Goal: Task Accomplishment & Management: Manage account settings

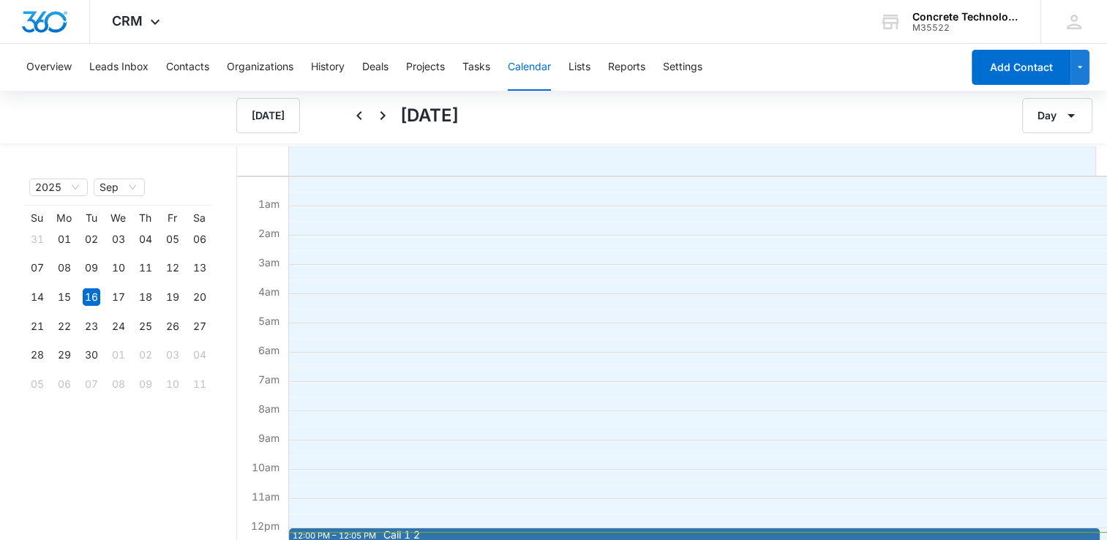
scroll to position [293, 0]
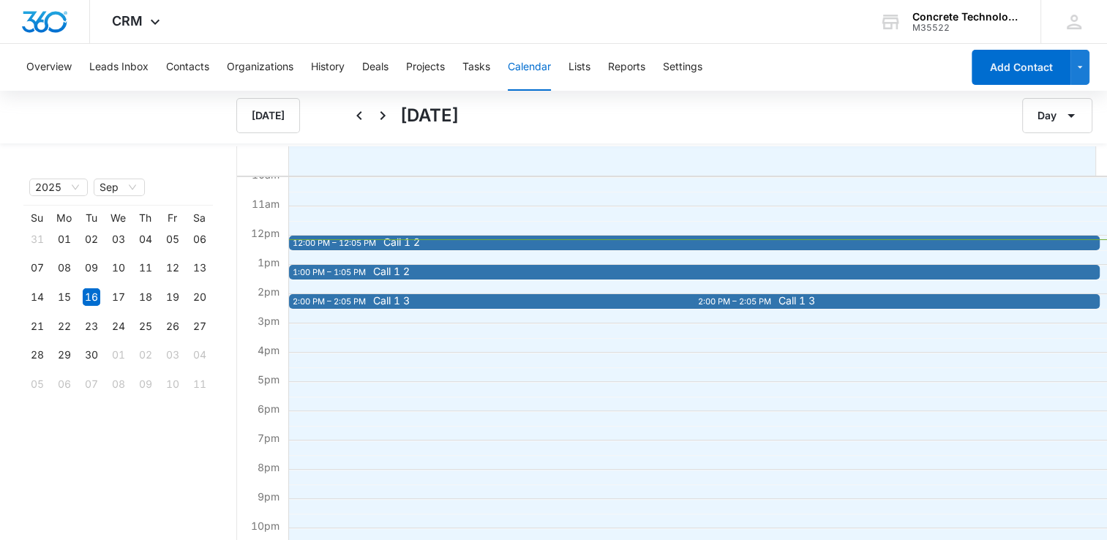
click at [392, 241] on span "Call 1 2" at bounding box center [401, 242] width 37 height 10
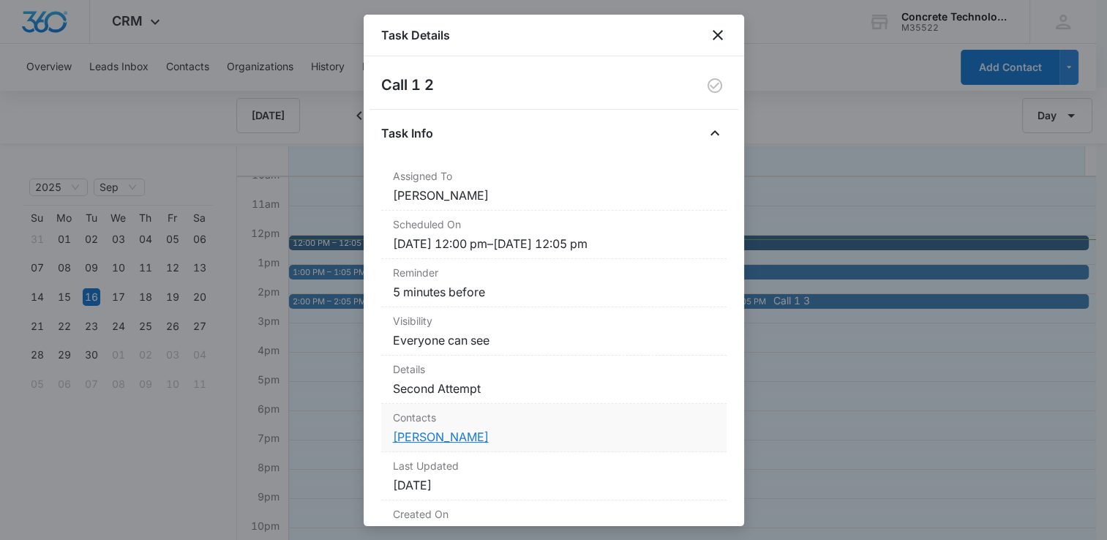
click at [419, 437] on link "[PERSON_NAME]" at bounding box center [441, 436] width 96 height 15
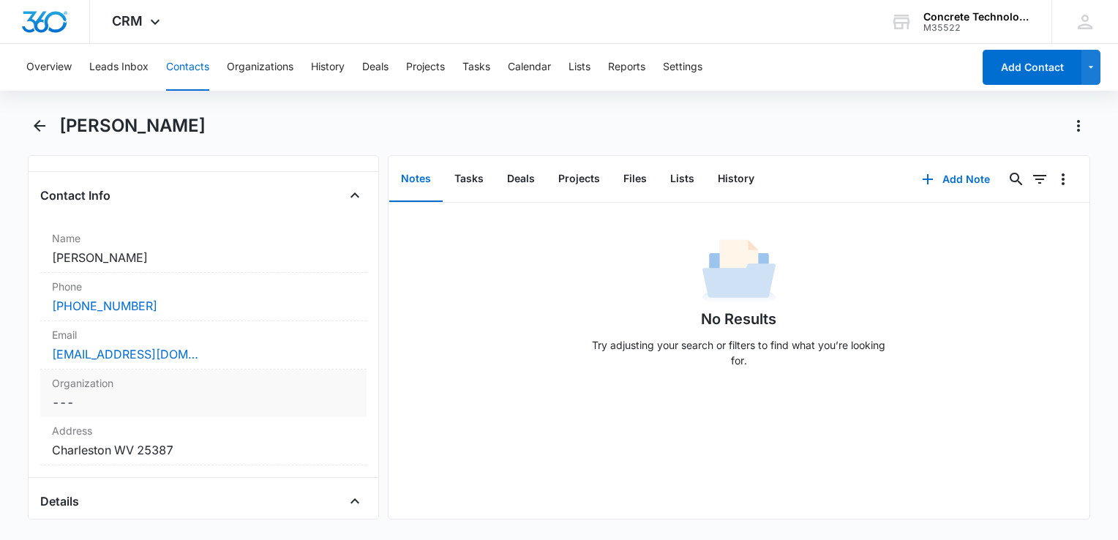
scroll to position [219, 0]
click at [728, 183] on button "History" at bounding box center [736, 179] width 60 height 45
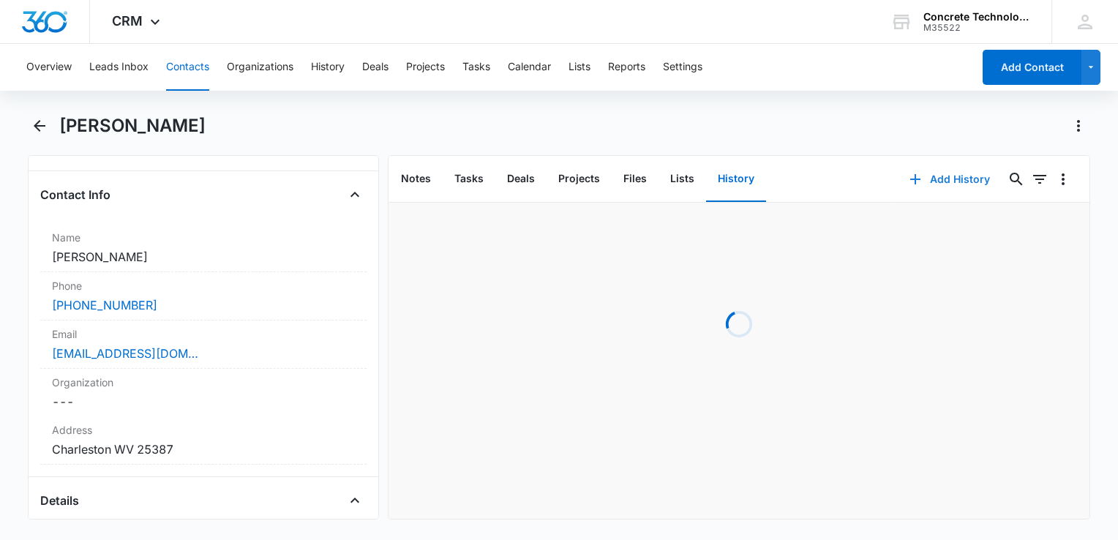
click at [913, 185] on icon "button" at bounding box center [915, 179] width 18 height 18
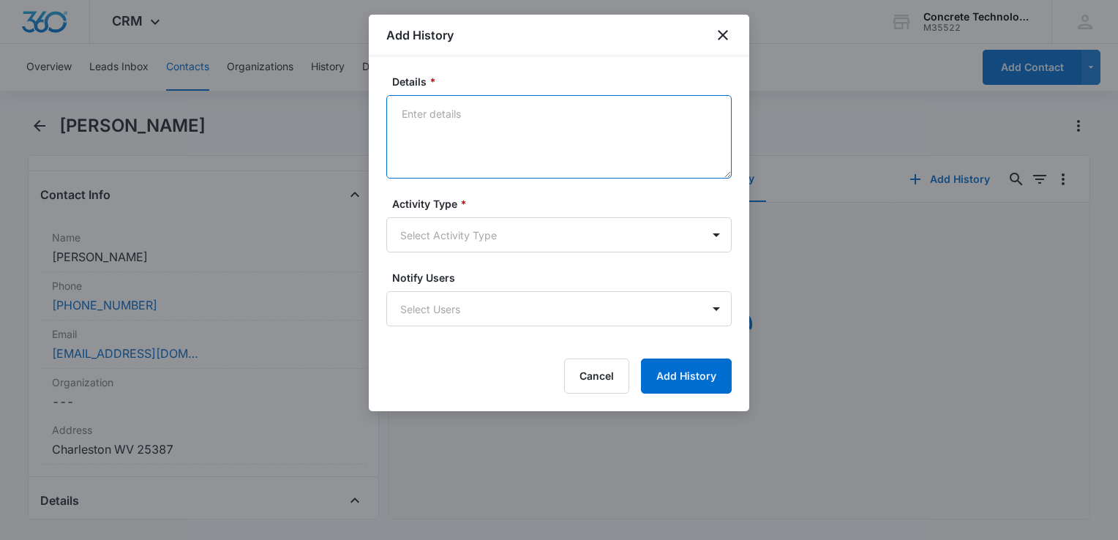
click at [513, 138] on textarea "Details *" at bounding box center [558, 136] width 345 height 83
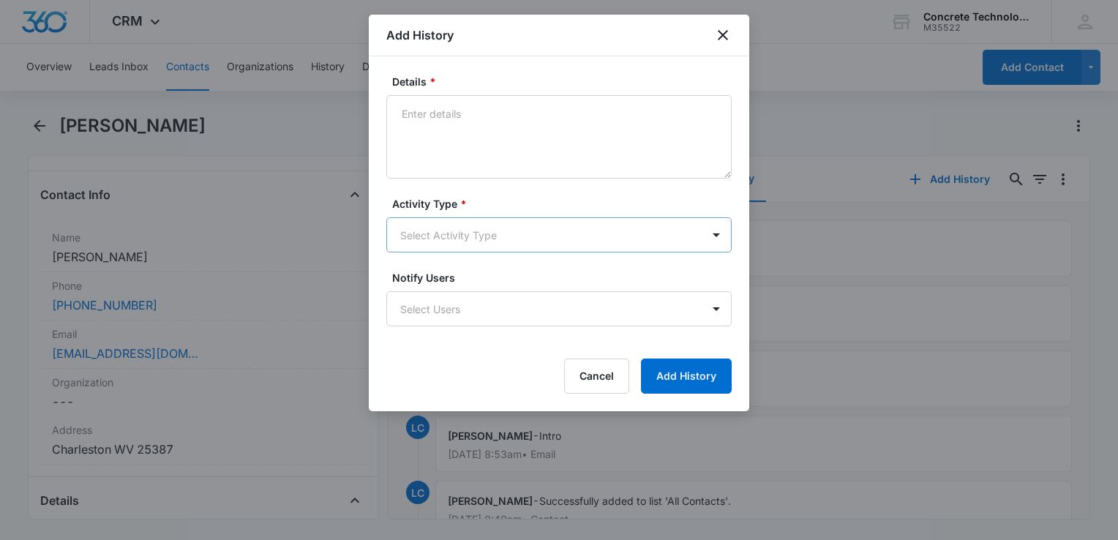
click at [486, 251] on body "CRM Apps Reputation Websites Forms CRM Email Social Content Ads Intelligence Fi…" at bounding box center [559, 270] width 1118 height 540
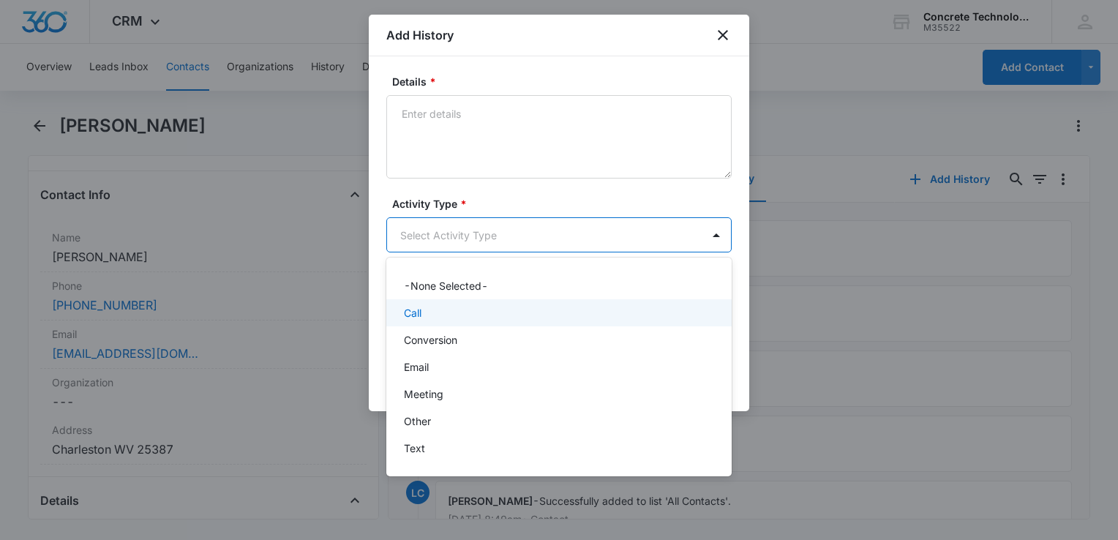
click at [451, 315] on div "Call" at bounding box center [557, 312] width 307 height 15
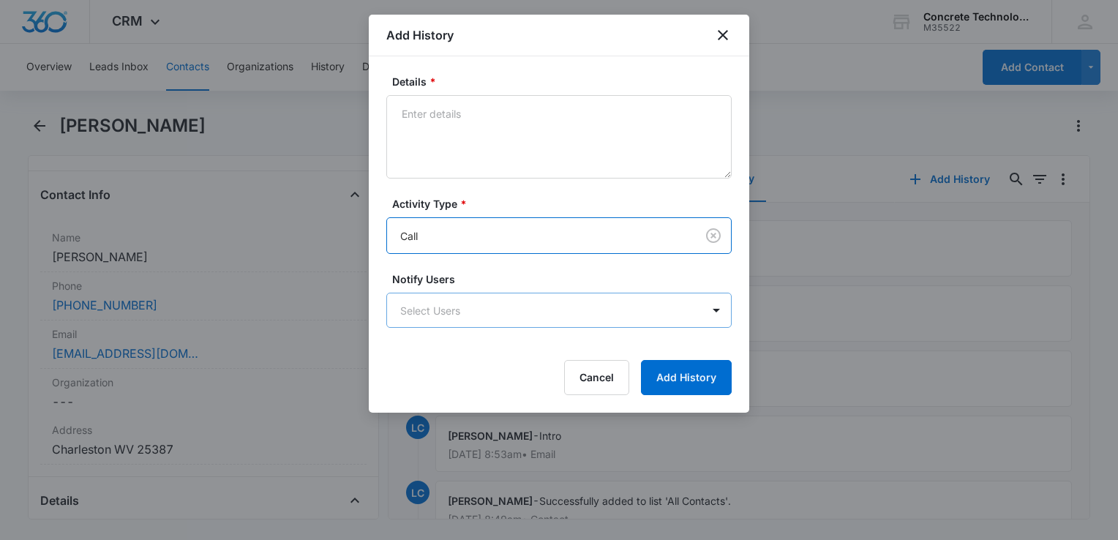
click at [453, 315] on body "CRM Apps Reputation Websites Forms CRM Email Social Content Ads Intelligence Fi…" at bounding box center [559, 270] width 1118 height 540
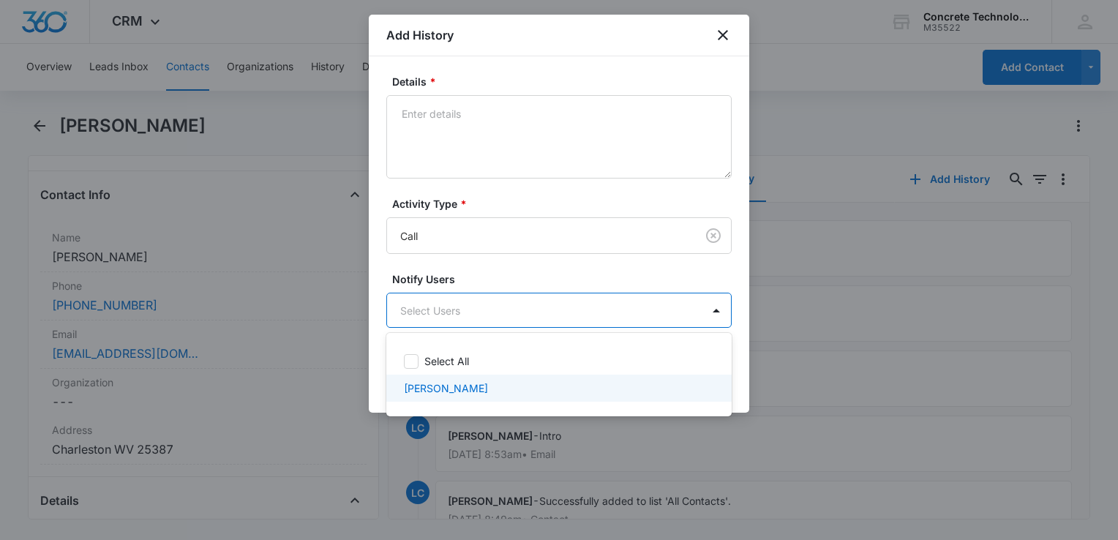
click at [458, 375] on div "[PERSON_NAME]" at bounding box center [558, 388] width 345 height 27
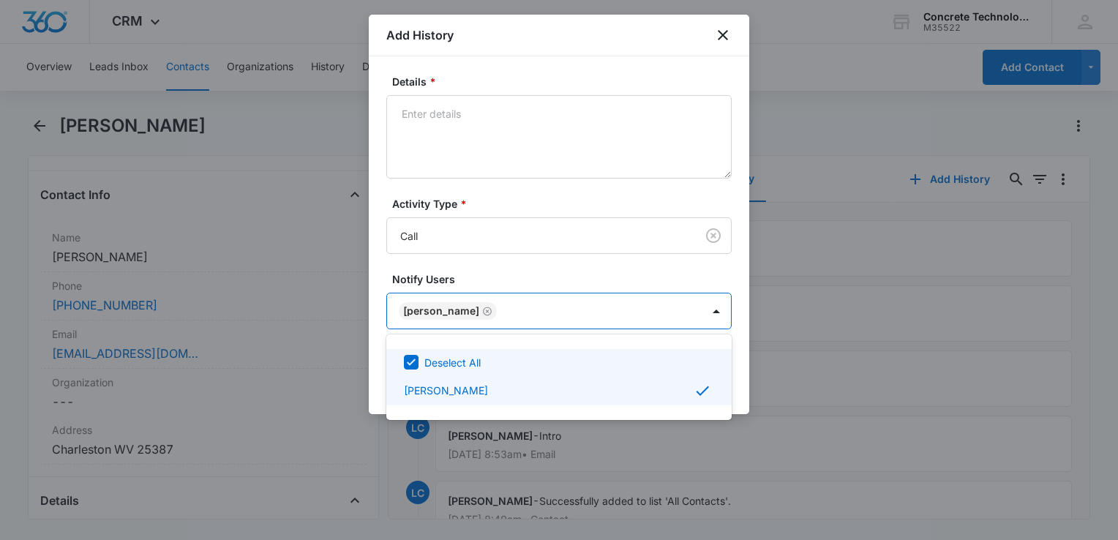
click at [734, 368] on div at bounding box center [559, 270] width 1118 height 540
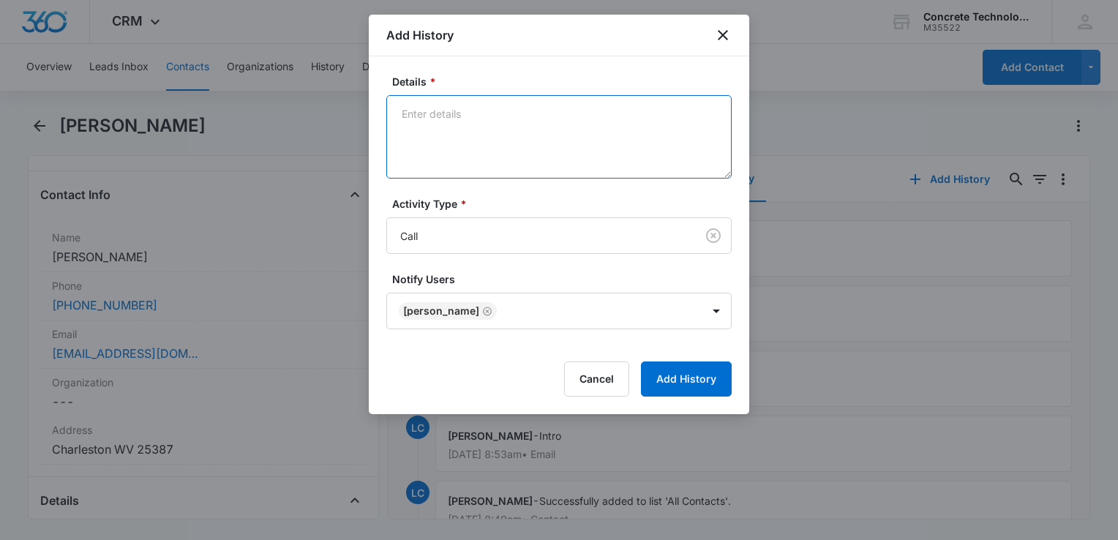
click at [563, 145] on textarea "Details *" at bounding box center [558, 136] width 345 height 83
type textarea "Voicemail"
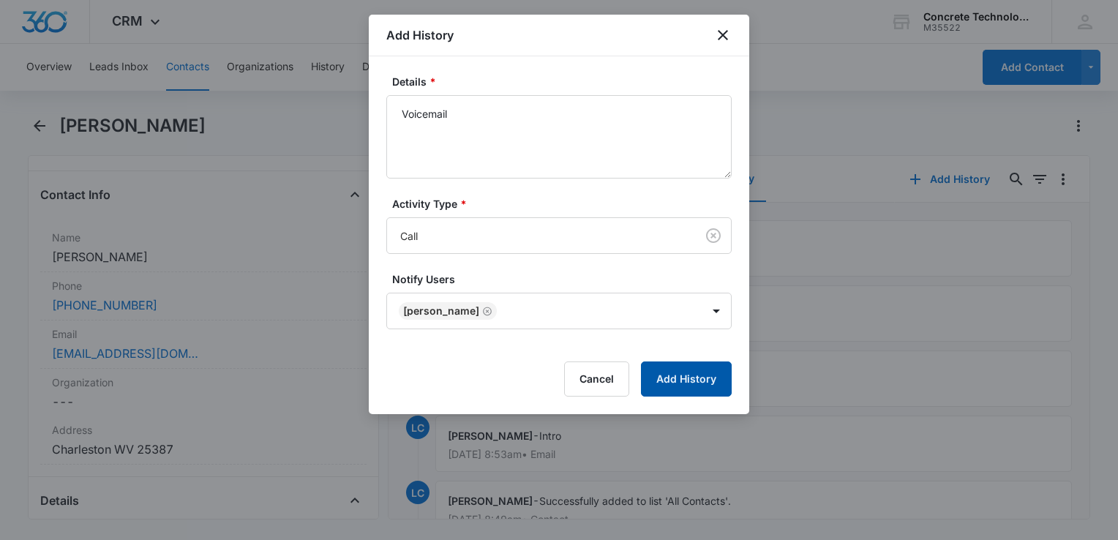
click at [688, 380] on button "Add History" at bounding box center [686, 378] width 91 height 35
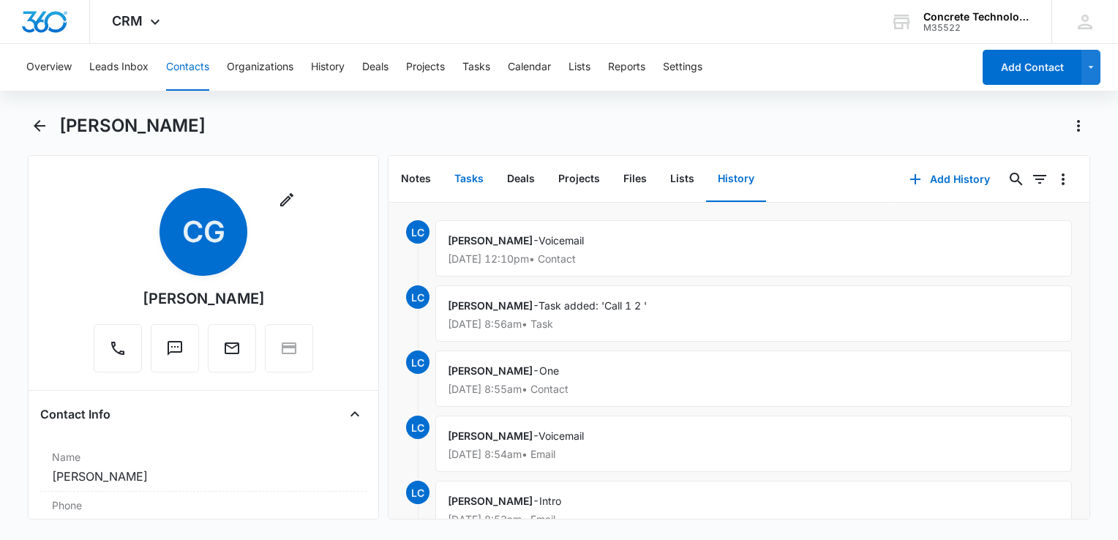
click at [465, 177] on button "Tasks" at bounding box center [469, 179] width 53 height 45
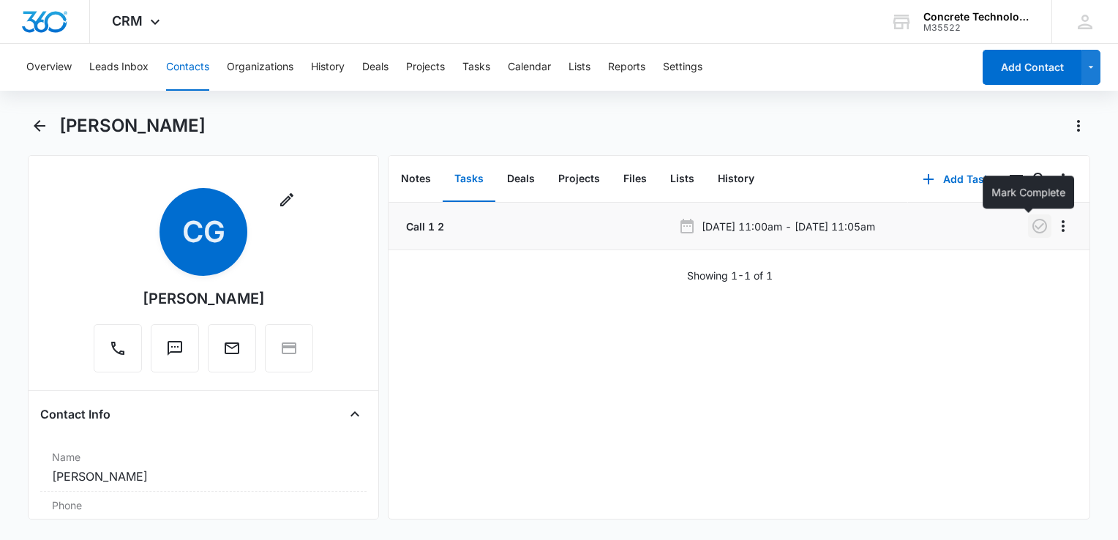
click at [1031, 233] on icon "button" at bounding box center [1040, 226] width 18 height 18
click at [939, 176] on button "Add Task" at bounding box center [956, 179] width 97 height 35
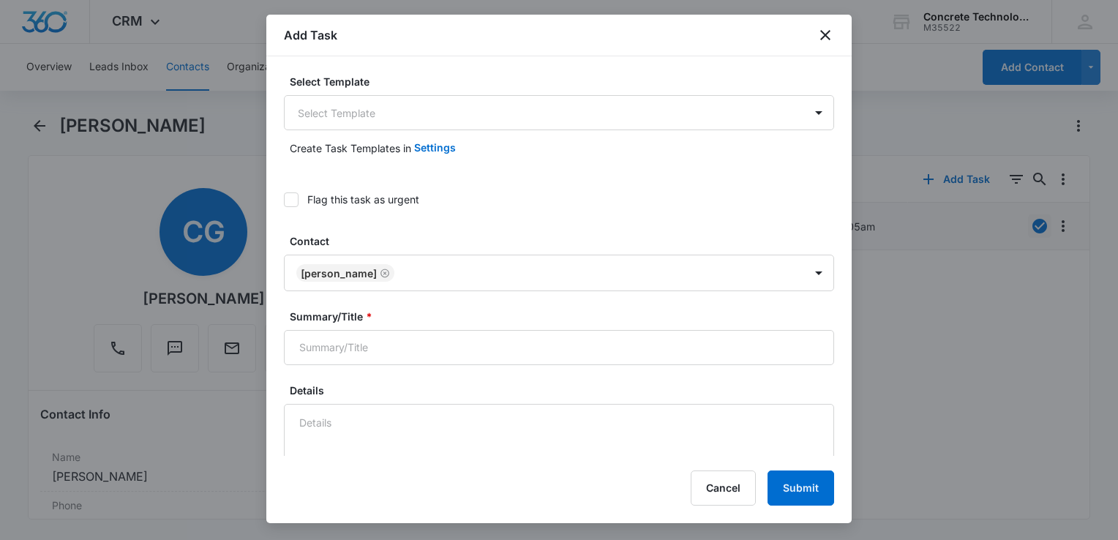
click at [591, 132] on div "Create Task Templates in Settings" at bounding box center [559, 147] width 550 height 35
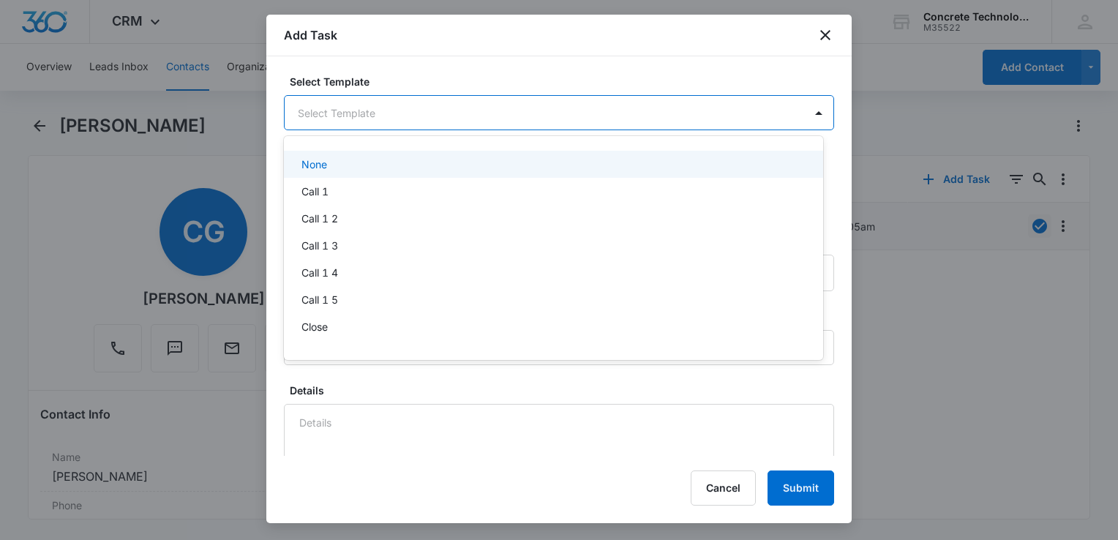
click at [585, 116] on body "CRM Apps Reputation Websites Forms CRM Email Social Content Ads Intelligence Fi…" at bounding box center [559, 270] width 1118 height 540
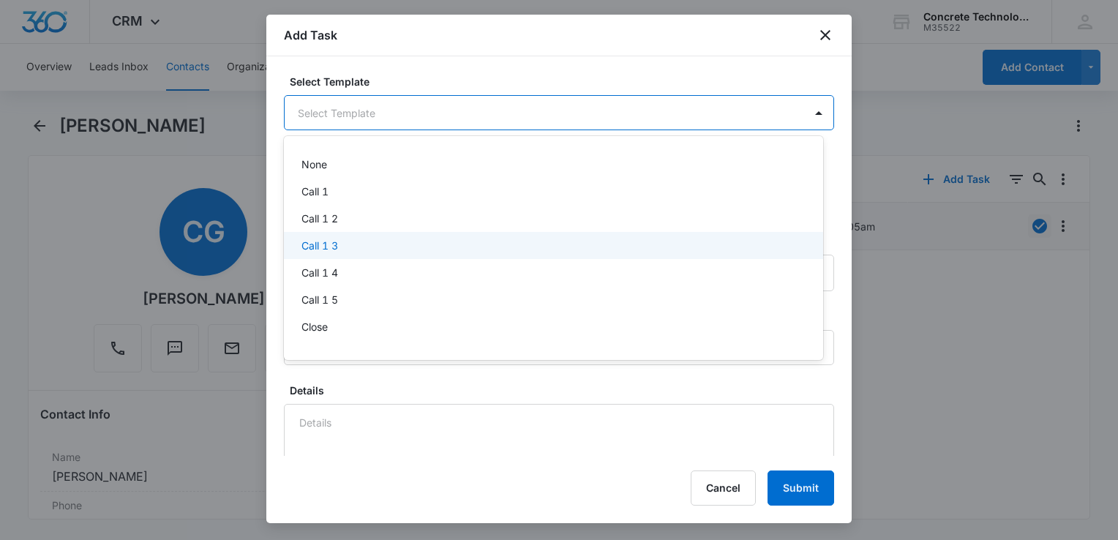
click at [439, 250] on div "Call 1 3" at bounding box center [551, 245] width 501 height 15
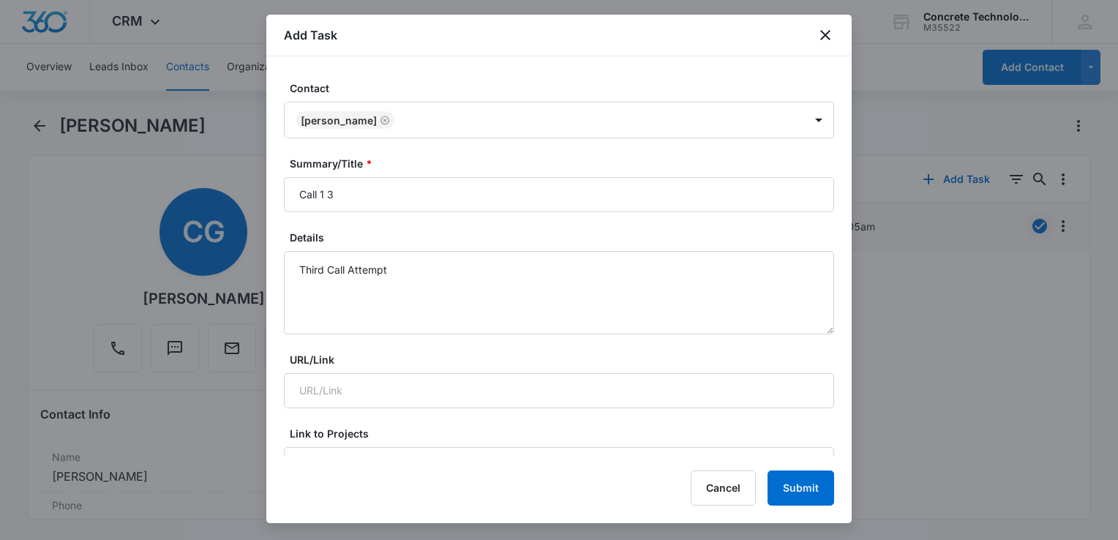
scroll to position [146, 0]
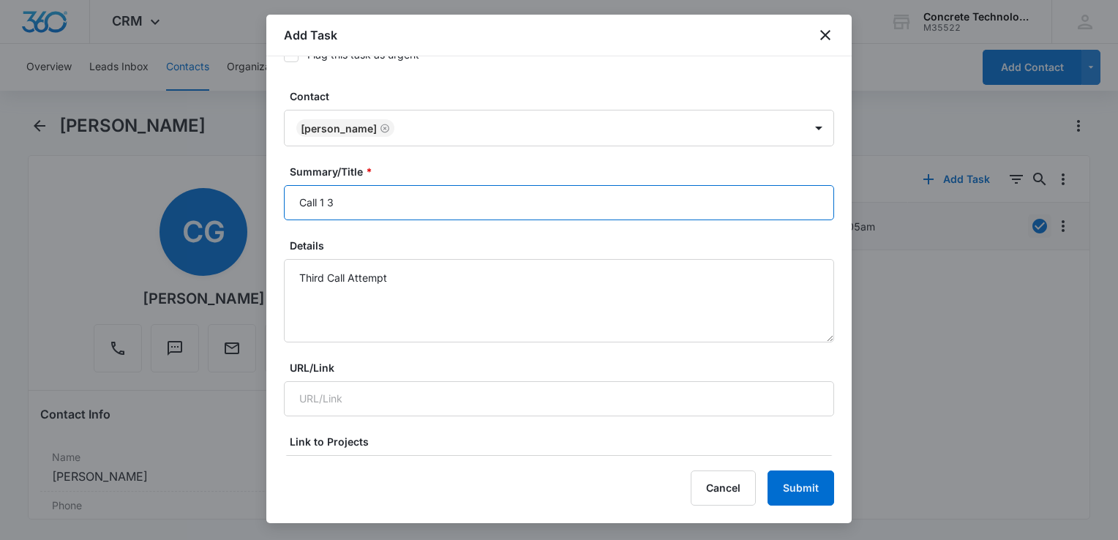
click at [426, 206] on input "Call 1 3" at bounding box center [559, 202] width 550 height 35
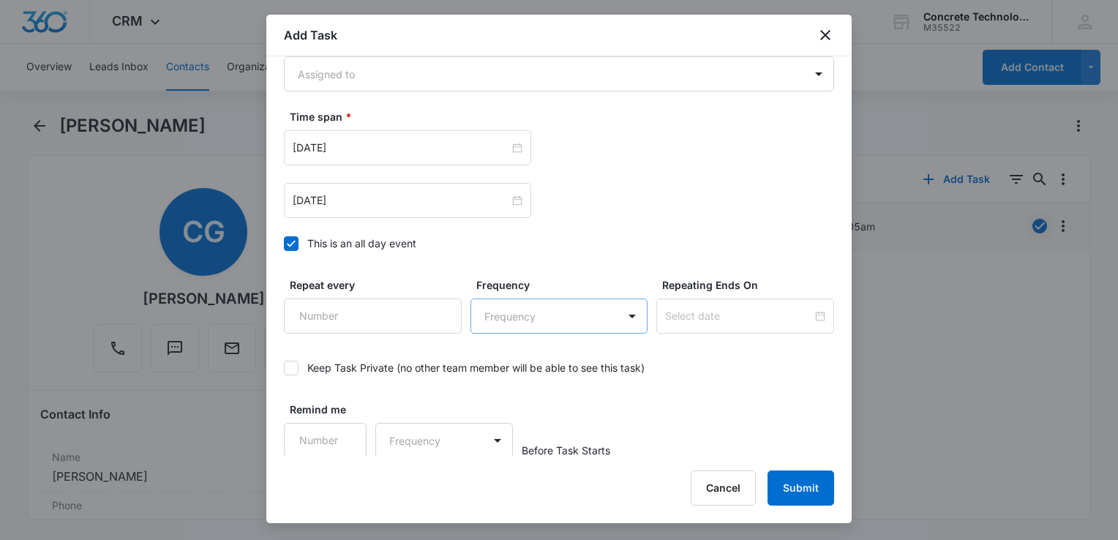
scroll to position [951, 0]
type input "Call 1 3"
drag, startPoint x: 288, startPoint y: 240, endPoint x: 296, endPoint y: 233, distance: 10.9
click at [290, 241] on icon at bounding box center [291, 243] width 13 height 13
click at [284, 244] on input "This is an all day event" at bounding box center [284, 244] width 0 height 0
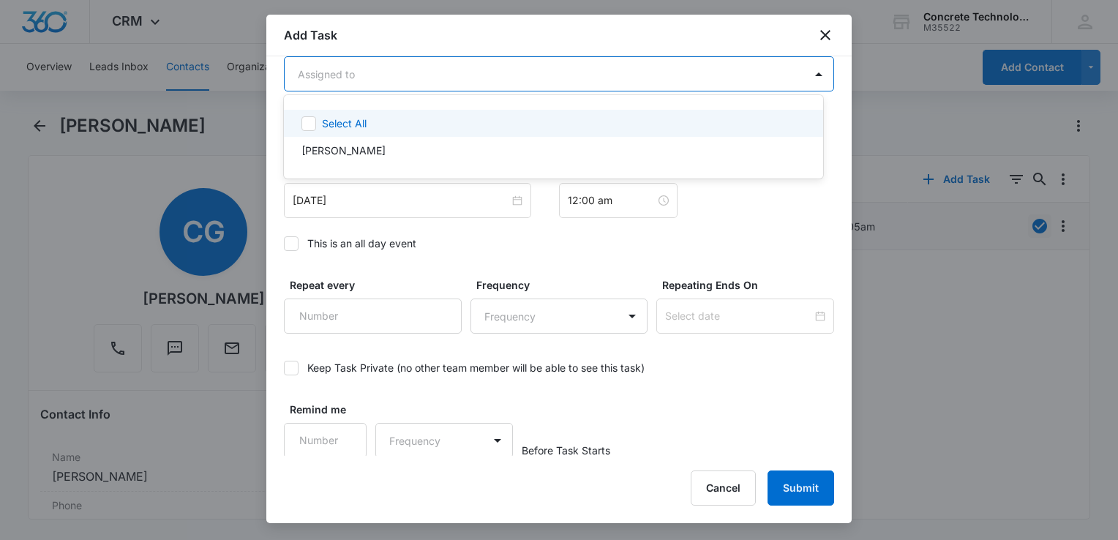
click at [401, 66] on body "CRM Apps Reputation Websites Forms CRM Email Social Content Ads Intelligence Fi…" at bounding box center [559, 270] width 1118 height 540
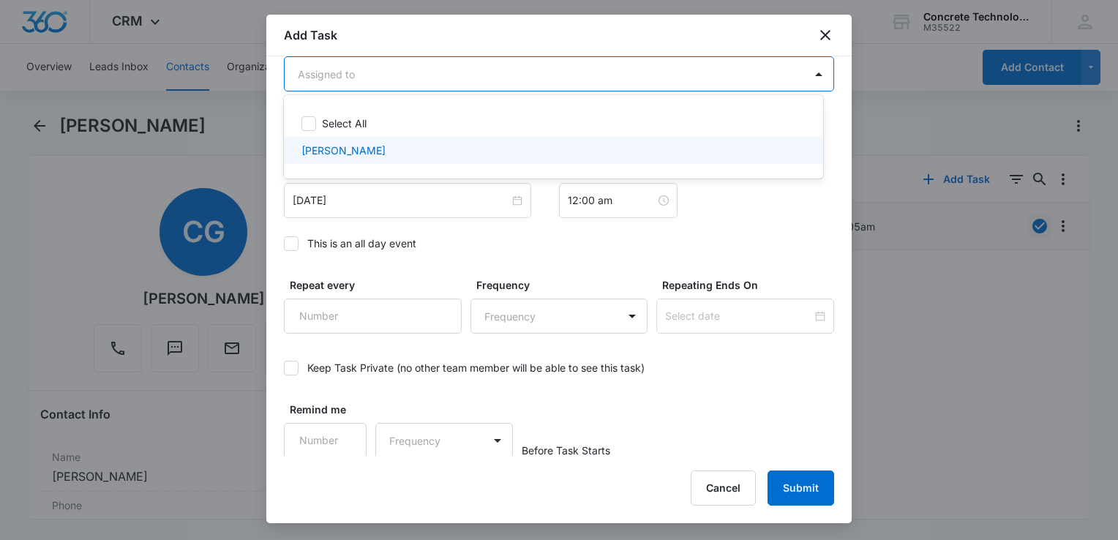
click at [389, 157] on div "[PERSON_NAME]" at bounding box center [551, 150] width 501 height 15
checkbox input "true"
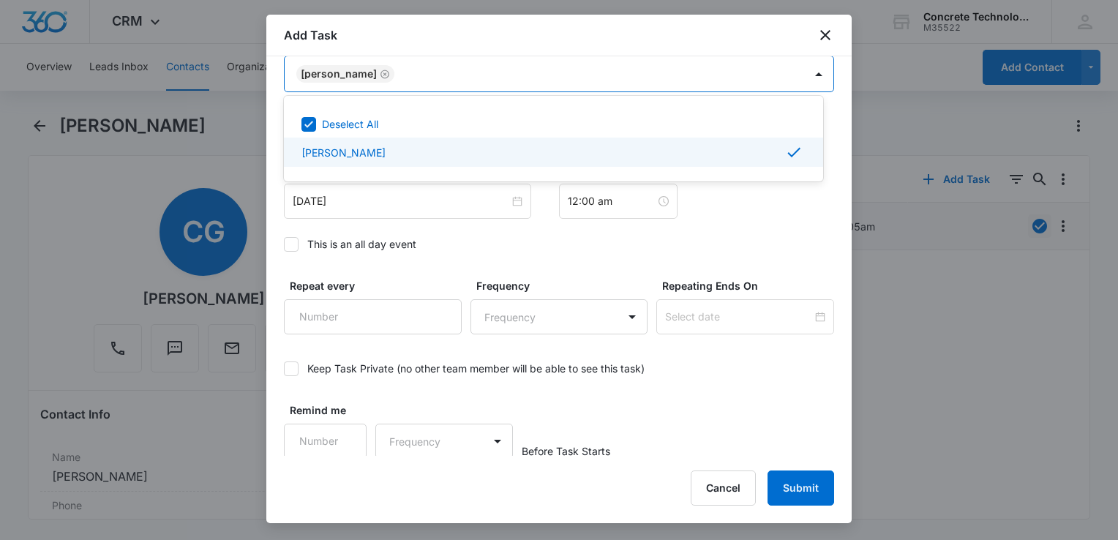
click at [392, 206] on div at bounding box center [559, 270] width 1118 height 540
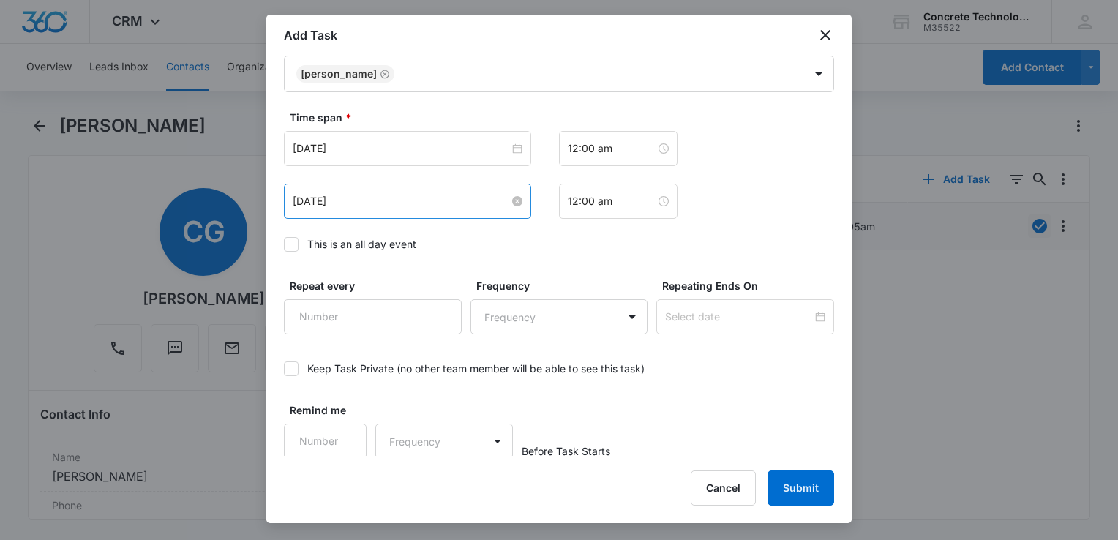
click at [392, 206] on input "[DATE]" at bounding box center [401, 201] width 217 height 16
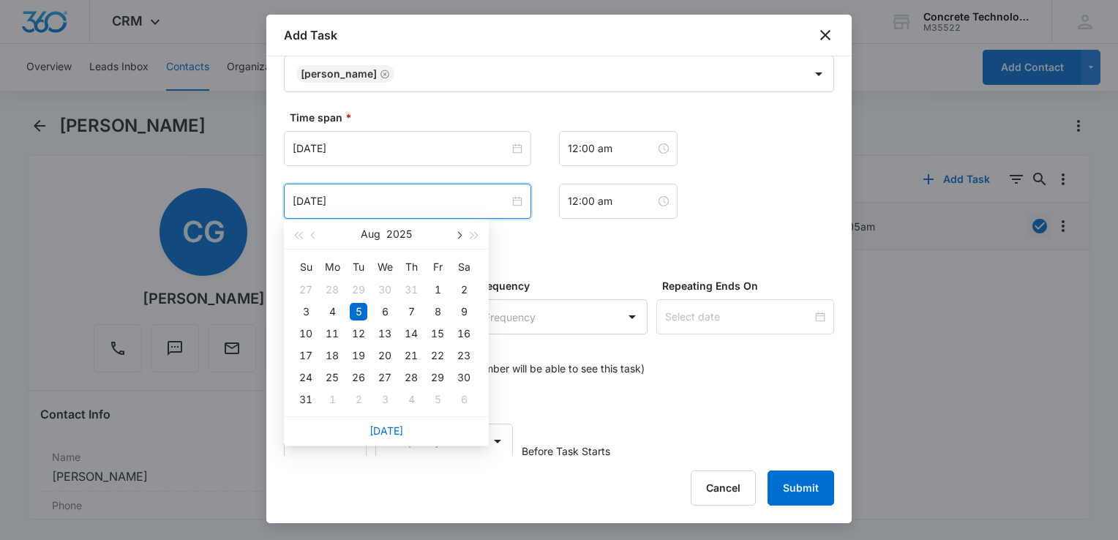
click at [456, 234] on span "button" at bounding box center [457, 235] width 7 height 7
type input "[DATE]"
click at [410, 335] on div "18" at bounding box center [411, 334] width 18 height 18
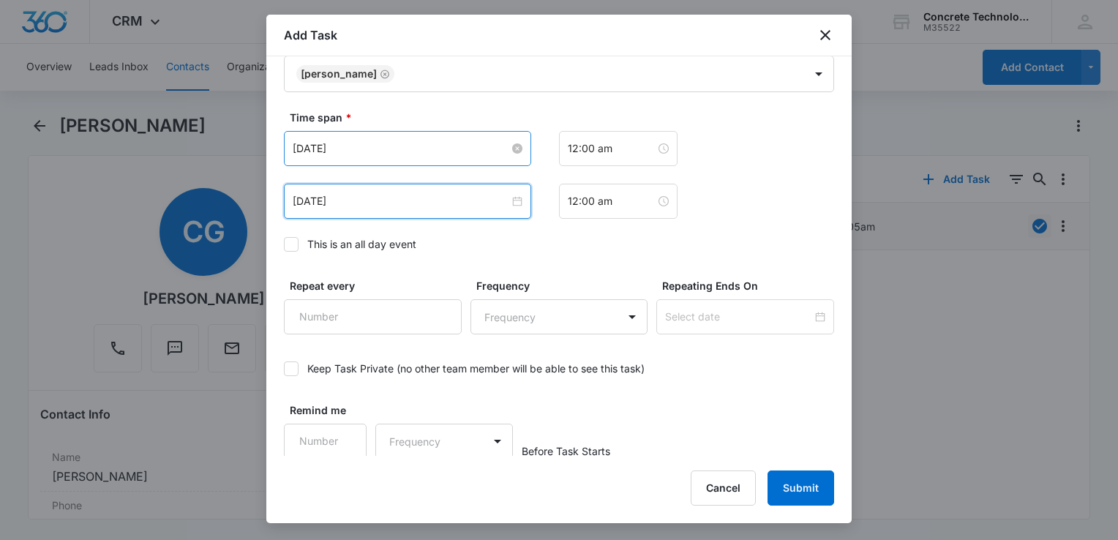
click at [464, 153] on input "[DATE]" at bounding box center [401, 148] width 217 height 16
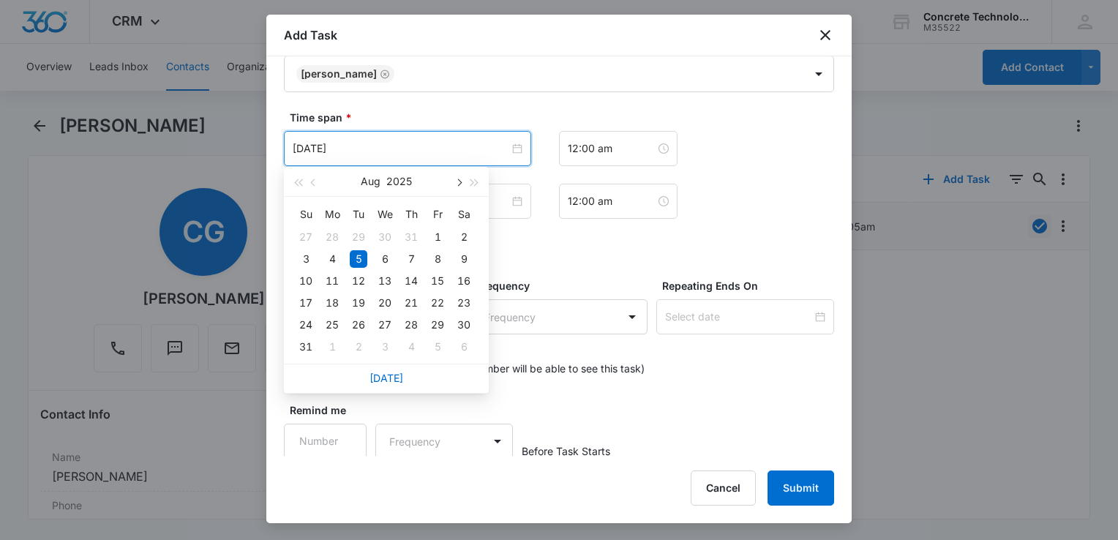
click at [454, 187] on button "button" at bounding box center [458, 181] width 16 height 29
type input "[DATE]"
click at [413, 279] on div "18" at bounding box center [411, 281] width 18 height 18
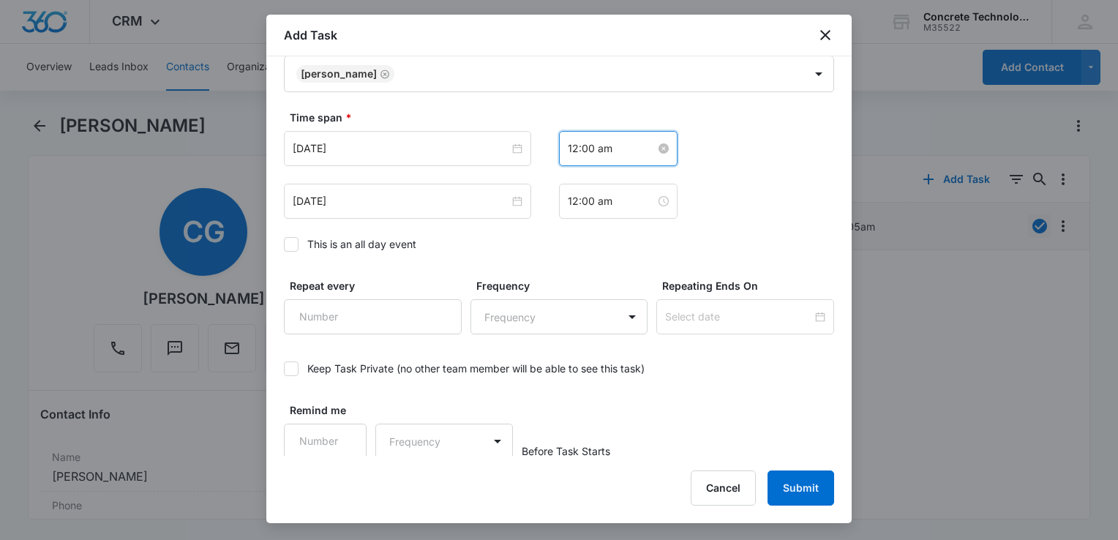
click at [622, 153] on input "12:00 am" at bounding box center [612, 148] width 88 height 16
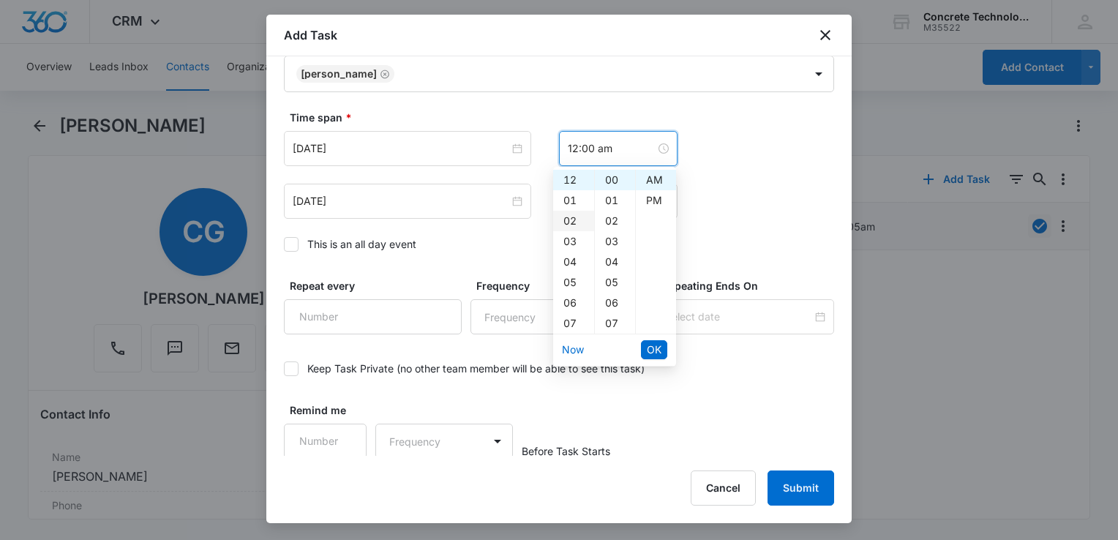
click at [568, 222] on div "02" at bounding box center [573, 221] width 41 height 20
click at [654, 203] on div "PM" at bounding box center [656, 200] width 40 height 20
type input "2:00 pm"
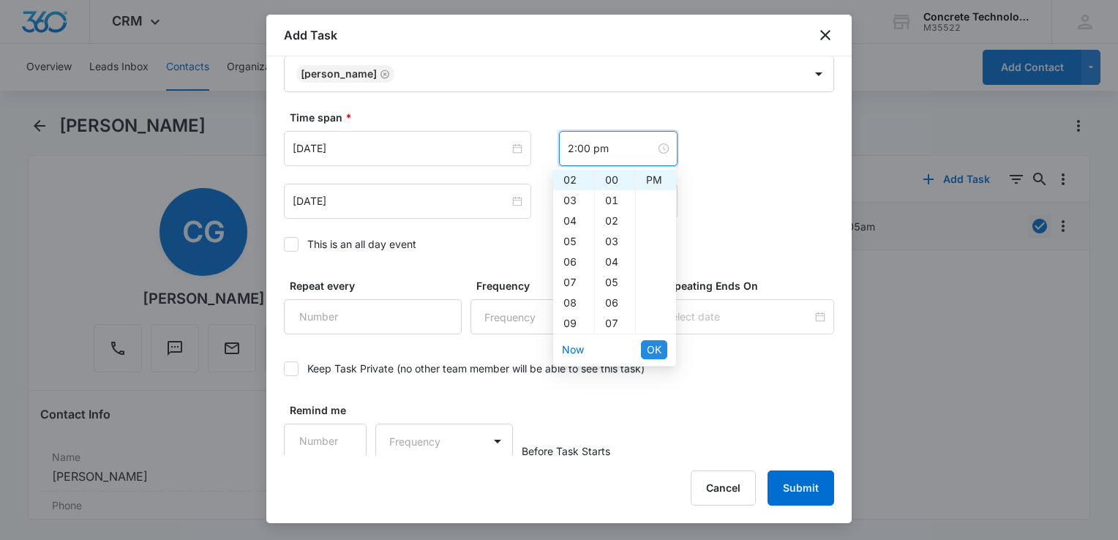
click at [655, 350] on span "OK" at bounding box center [654, 350] width 15 height 16
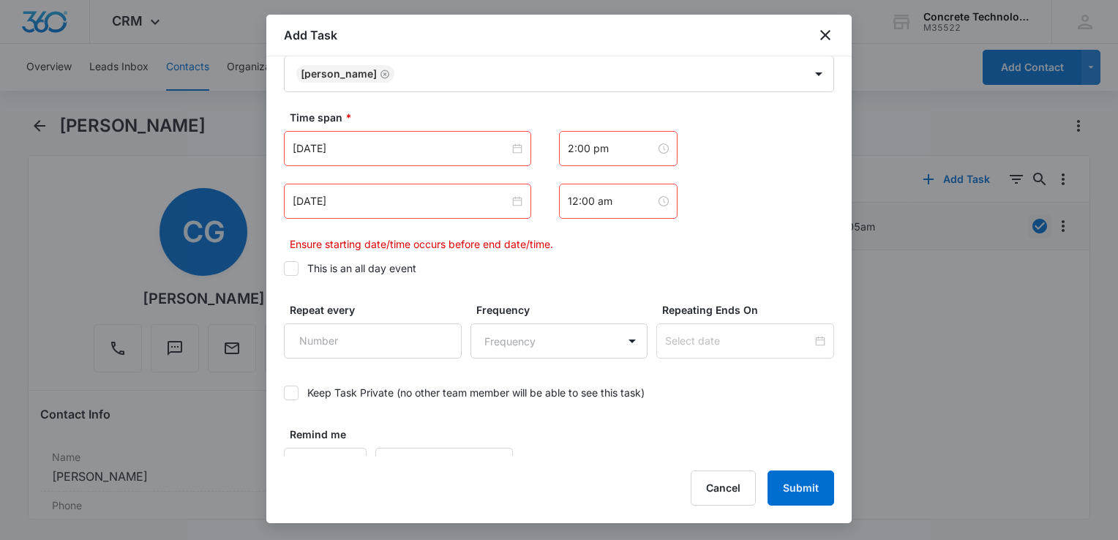
click at [612, 214] on div "12:00 am" at bounding box center [618, 201] width 119 height 35
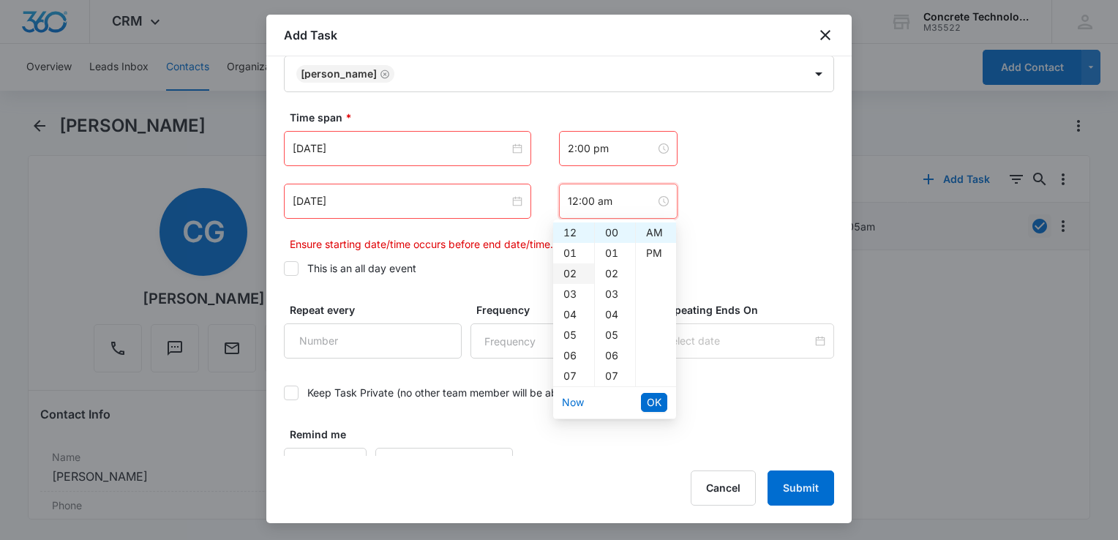
click at [573, 279] on div "02" at bounding box center [573, 273] width 41 height 20
click at [617, 338] on div "05" at bounding box center [615, 335] width 40 height 20
click at [649, 257] on div "PM" at bounding box center [656, 253] width 40 height 20
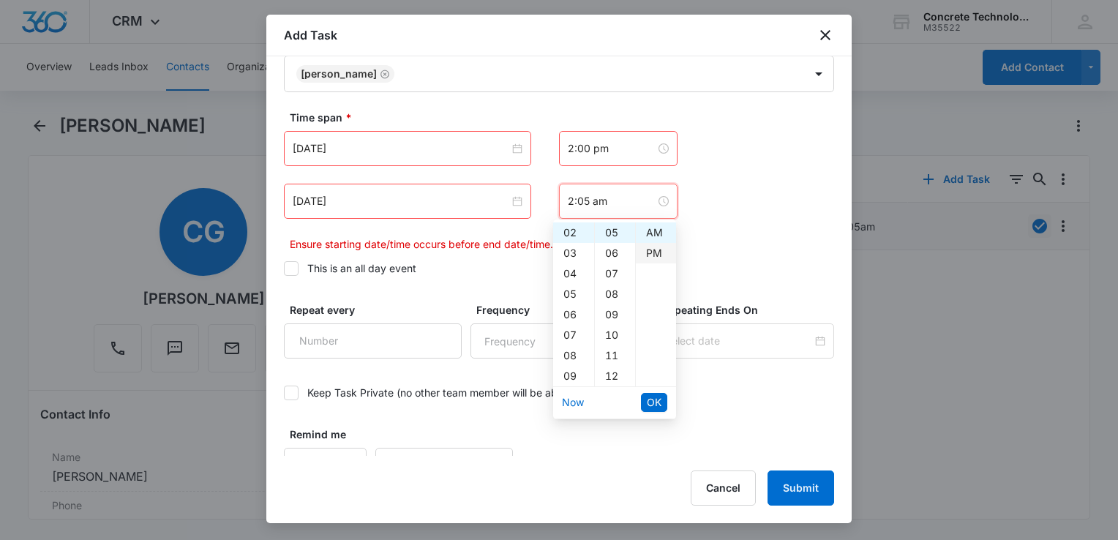
type input "2:05 pm"
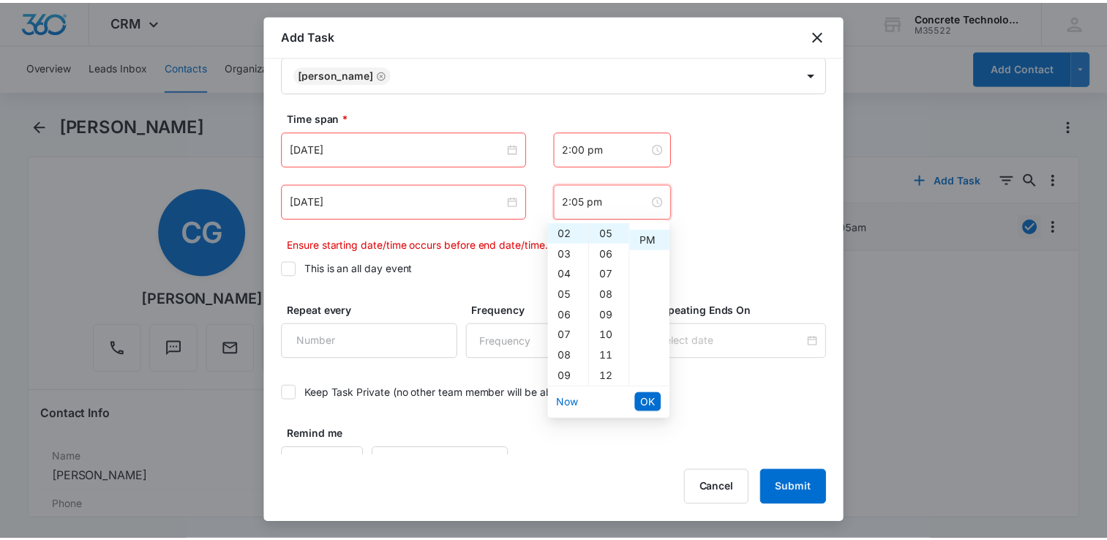
scroll to position [20, 0]
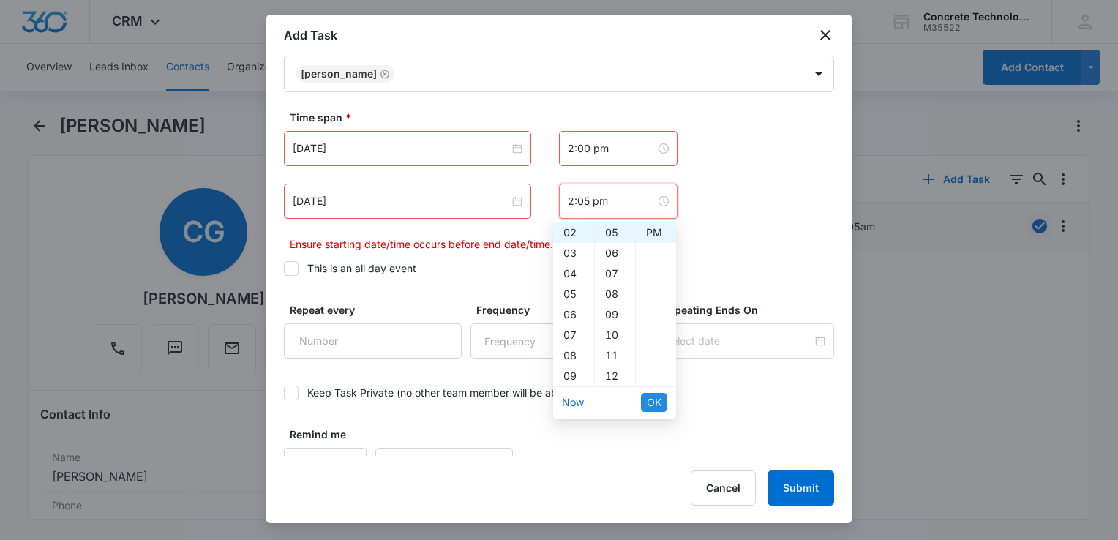
click at [654, 399] on span "OK" at bounding box center [654, 402] width 15 height 16
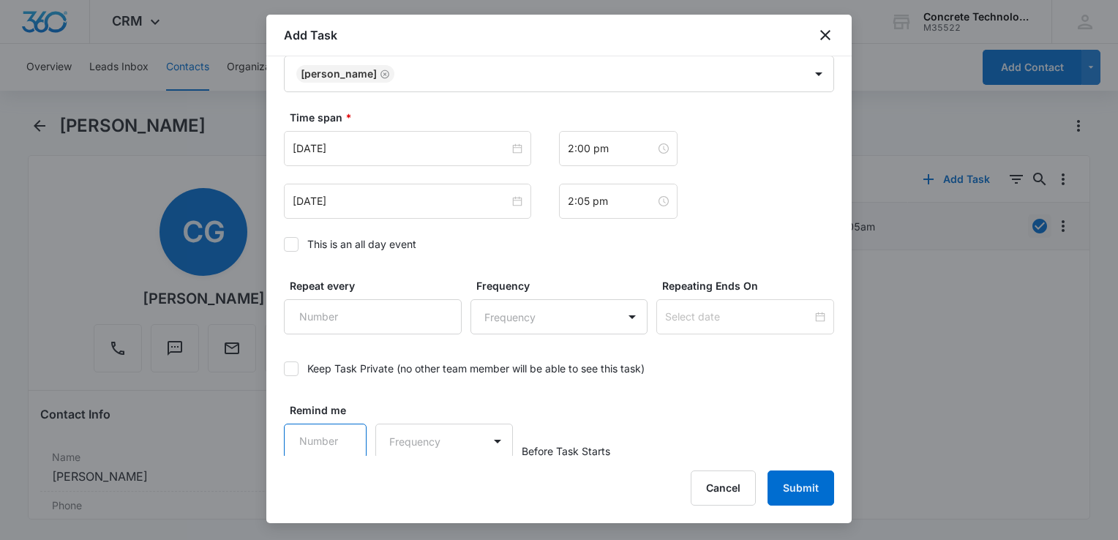
click at [331, 429] on input "Remind me" at bounding box center [325, 441] width 83 height 35
drag, startPoint x: 350, startPoint y: 432, endPoint x: 337, endPoint y: 435, distance: 14.1
click at [347, 435] on input "Remind me" at bounding box center [325, 441] width 83 height 35
click at [332, 435] on input "Remind me" at bounding box center [325, 441] width 83 height 35
click at [341, 430] on input "1" at bounding box center [325, 441] width 83 height 35
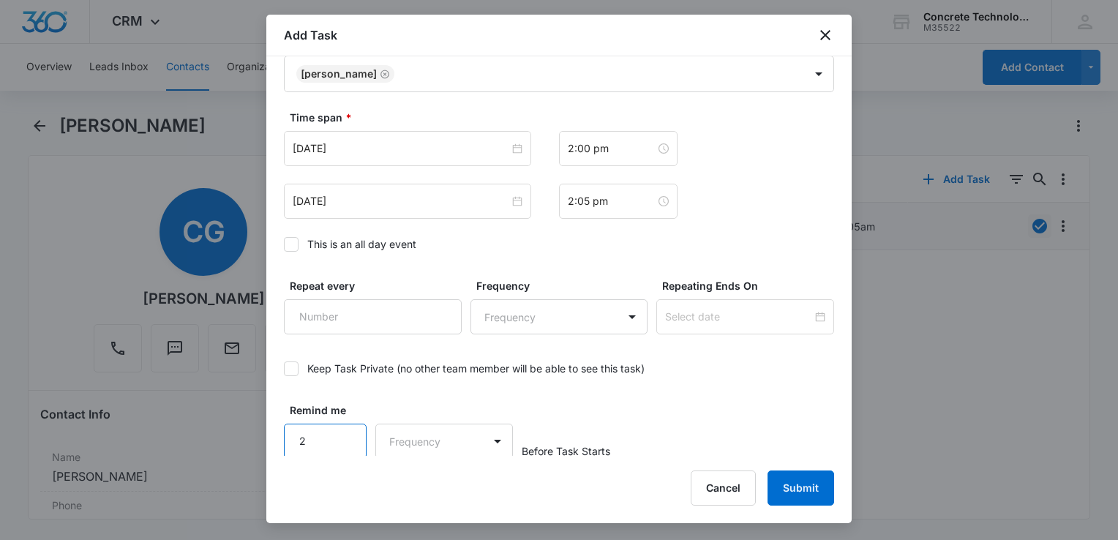
click at [341, 430] on input "2" at bounding box center [325, 441] width 83 height 35
click at [341, 430] on input "3" at bounding box center [325, 441] width 83 height 35
click at [341, 430] on input "4" at bounding box center [325, 441] width 83 height 35
type input "5"
click at [341, 430] on input "5" at bounding box center [325, 441] width 83 height 35
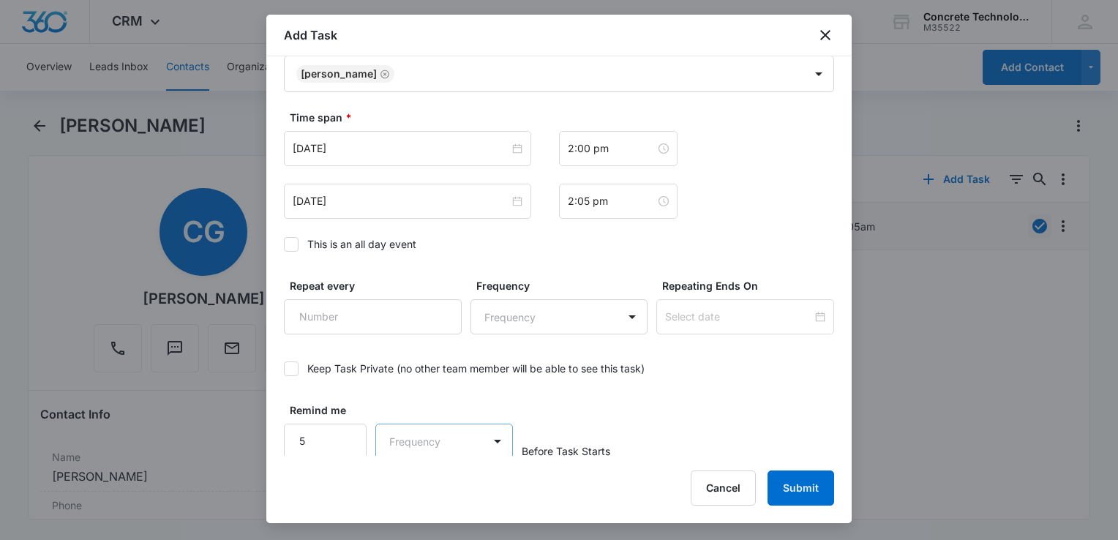
click at [392, 440] on body "CRM Apps Reputation Websites Forms CRM Email Social Content Ads Intelligence Fi…" at bounding box center [559, 270] width 1118 height 540
click at [410, 315] on div at bounding box center [559, 270] width 1118 height 540
click at [427, 435] on body "CRM Apps Reputation Websites Forms CRM Email Social Content Ads Intelligence Fi…" at bounding box center [559, 270] width 1118 height 540
click at [419, 339] on p "Minutes" at bounding box center [410, 333] width 38 height 15
click at [798, 491] on button "Submit" at bounding box center [800, 487] width 67 height 35
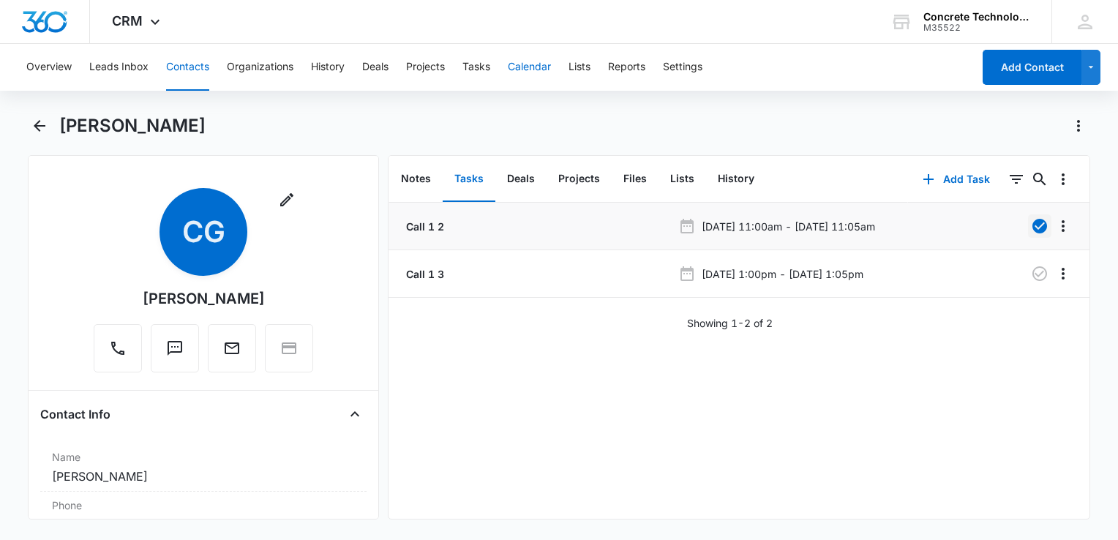
click at [535, 64] on button "Calendar" at bounding box center [529, 67] width 43 height 47
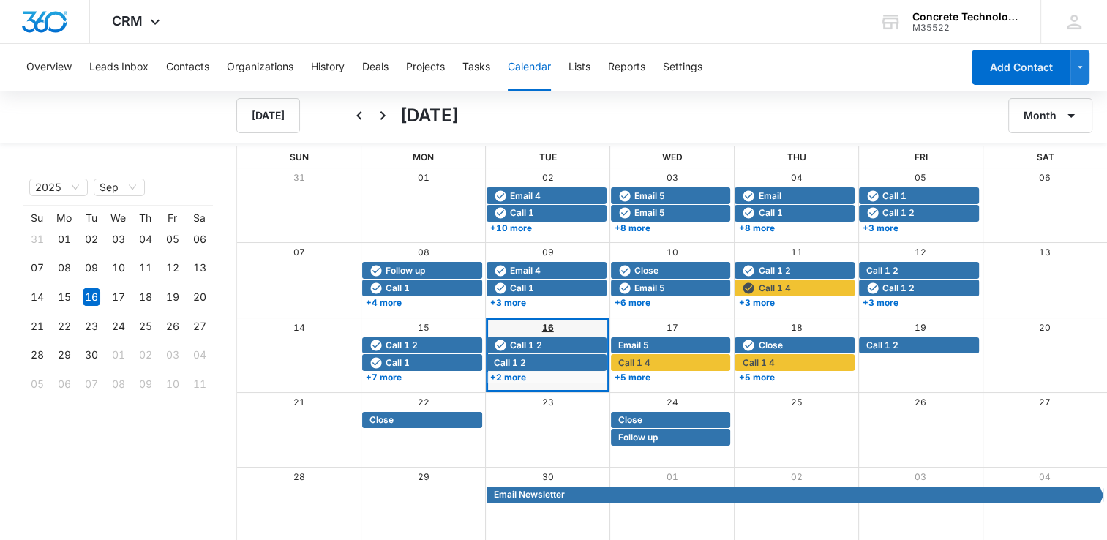
click at [550, 332] on link "16" at bounding box center [548, 327] width 12 height 11
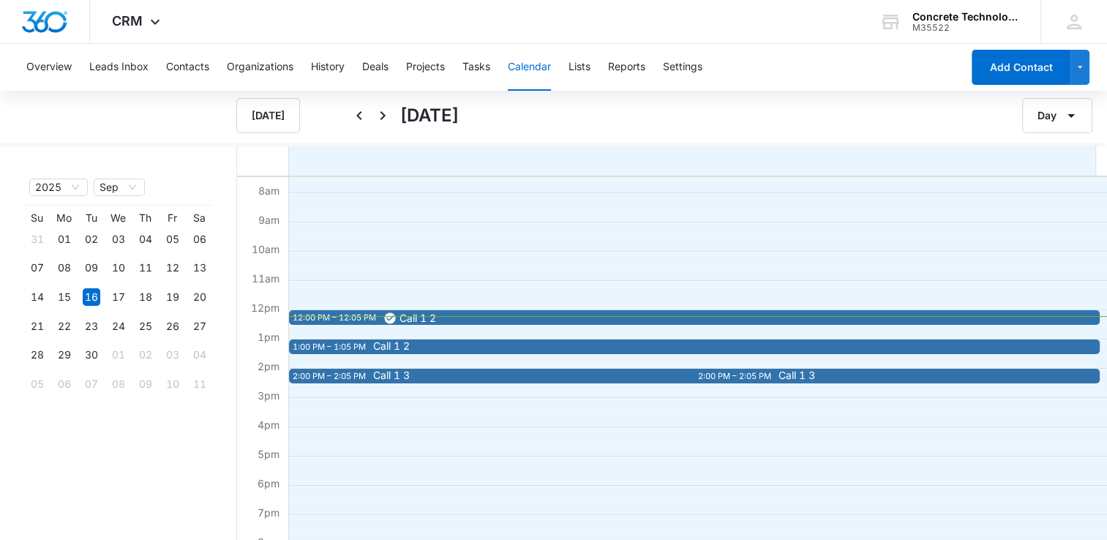
scroll to position [219, 0]
